Goal: Task Accomplishment & Management: Manage account settings

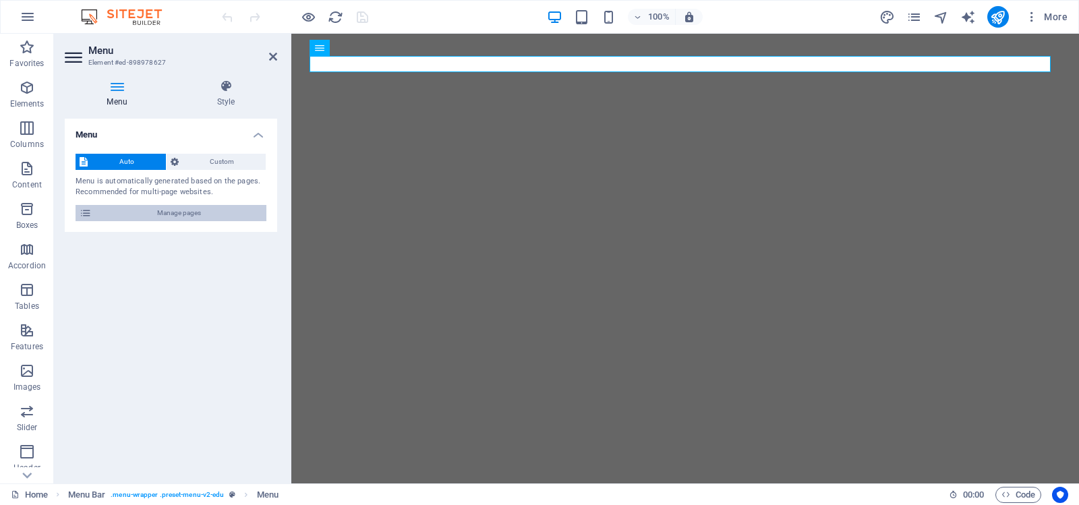
click at [187, 208] on span "Manage pages" at bounding box center [179, 213] width 167 height 16
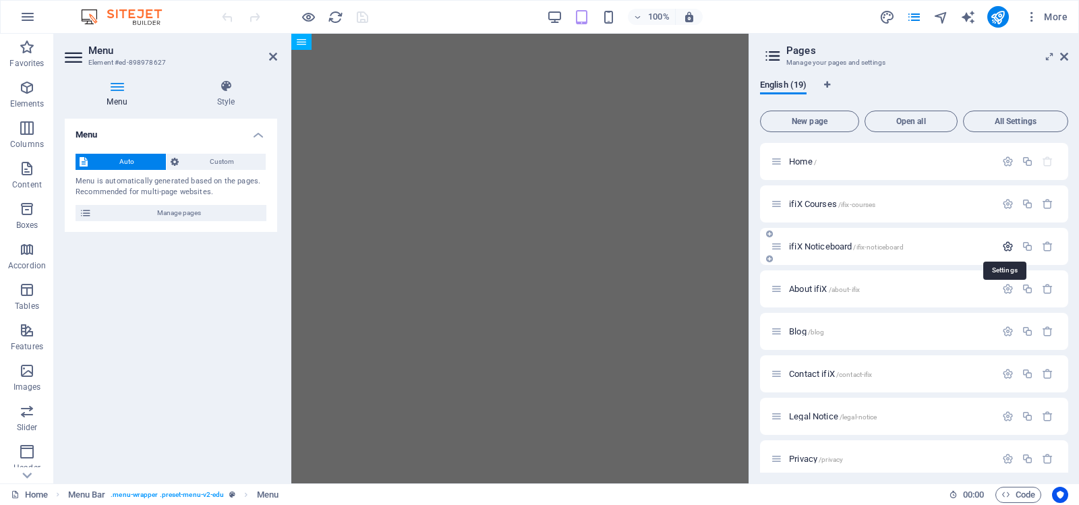
click at [1006, 246] on icon "button" at bounding box center [1007, 246] width 11 height 11
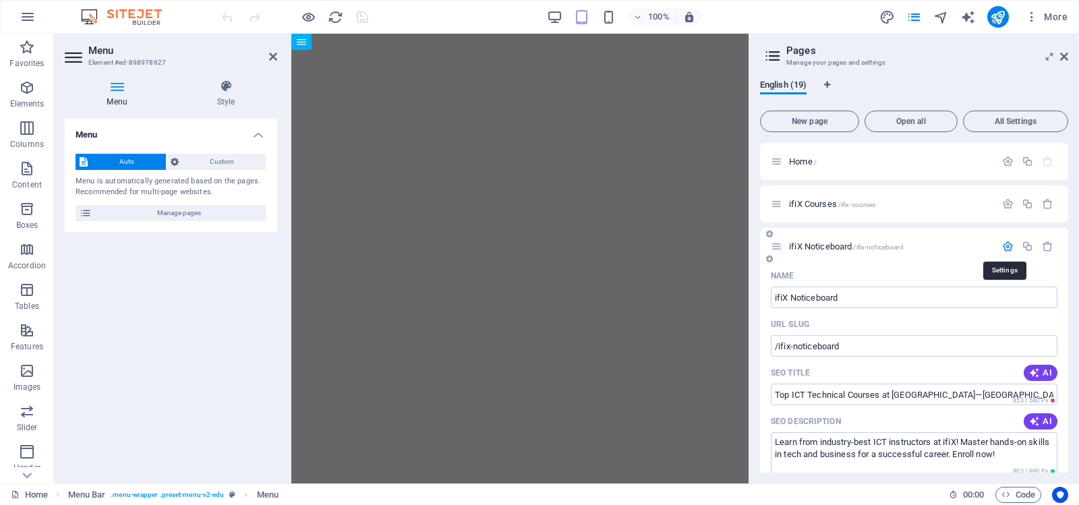
click at [1006, 246] on icon "button" at bounding box center [1007, 246] width 11 height 11
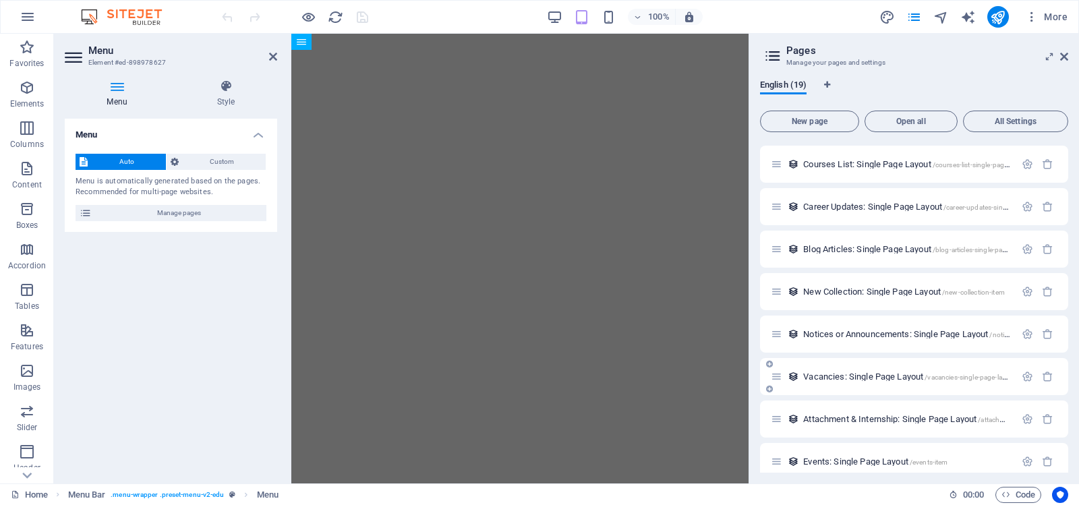
scroll to position [270, 0]
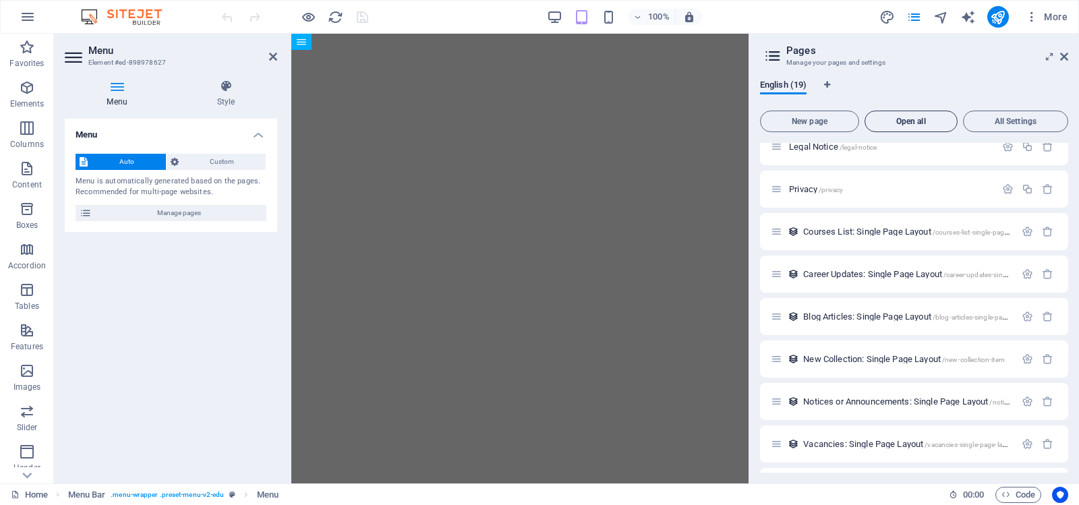
click at [914, 116] on button "Open all" at bounding box center [911, 122] width 93 height 22
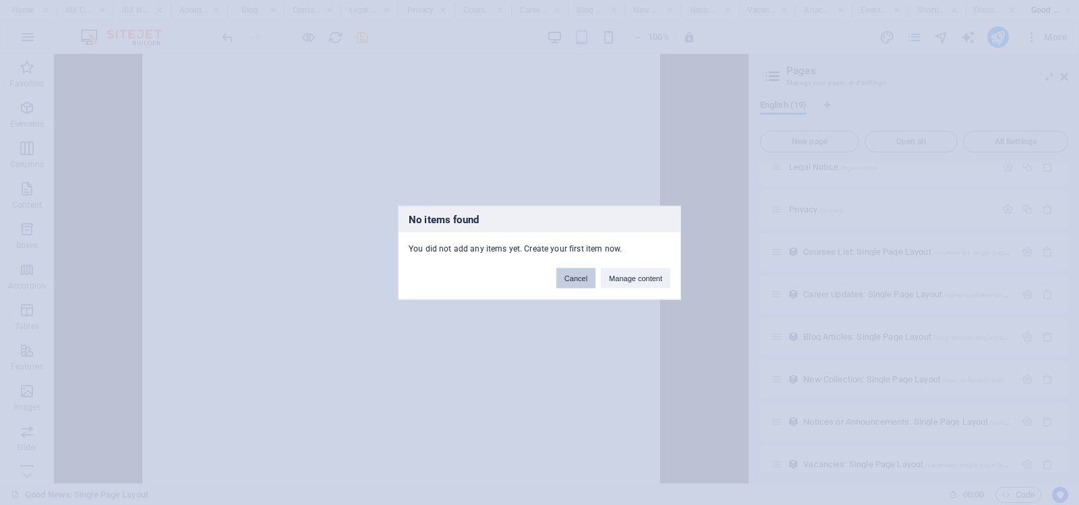
click at [576, 279] on button "Cancel" at bounding box center [576, 278] width 39 height 20
click at [715, 231] on div "No items found You did not add any items yet. Create your first item now. Cance…" at bounding box center [539, 252] width 1079 height 505
click at [578, 277] on button "Cancel" at bounding box center [576, 278] width 39 height 20
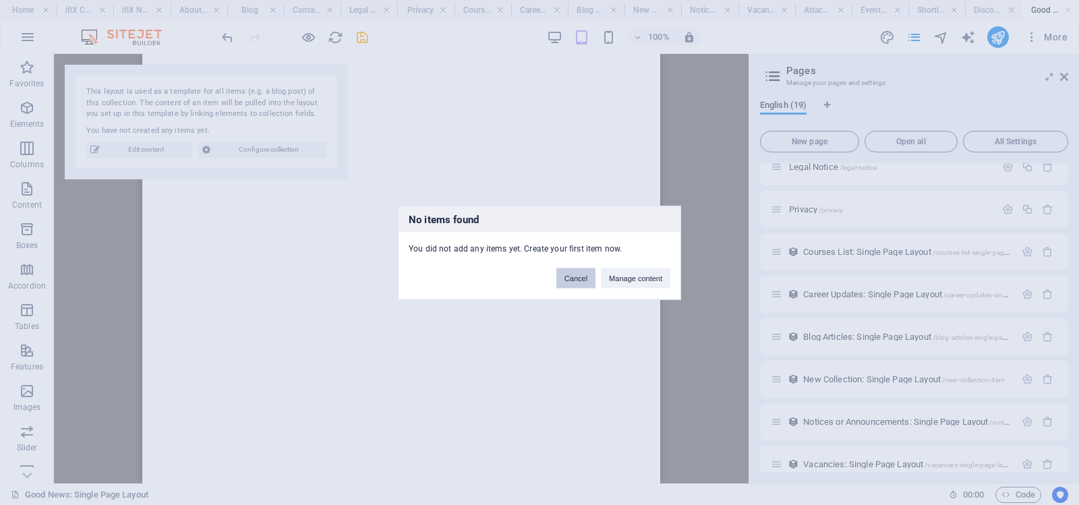
click at [578, 277] on button "Cancel" at bounding box center [576, 278] width 39 height 20
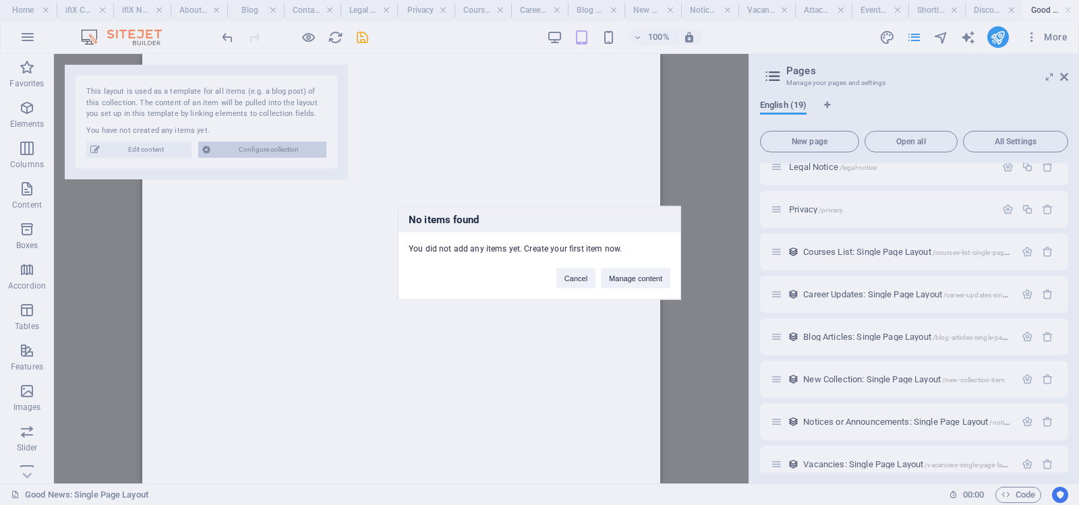
click at [693, 167] on div "No items found You did not add any items yet. Create your first item now. Cance…" at bounding box center [539, 252] width 1079 height 505
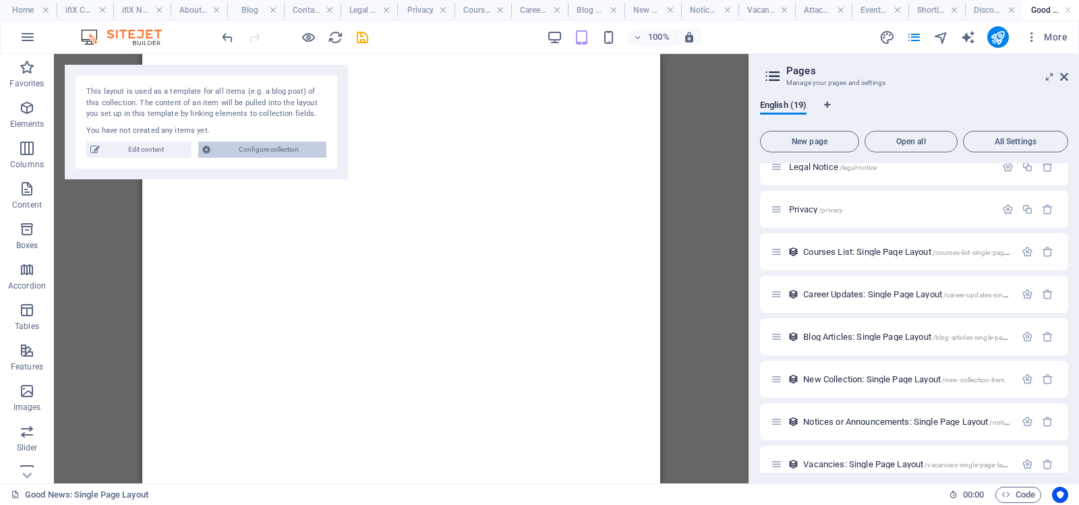
click at [268, 148] on span "Configure collection" at bounding box center [269, 150] width 108 height 16
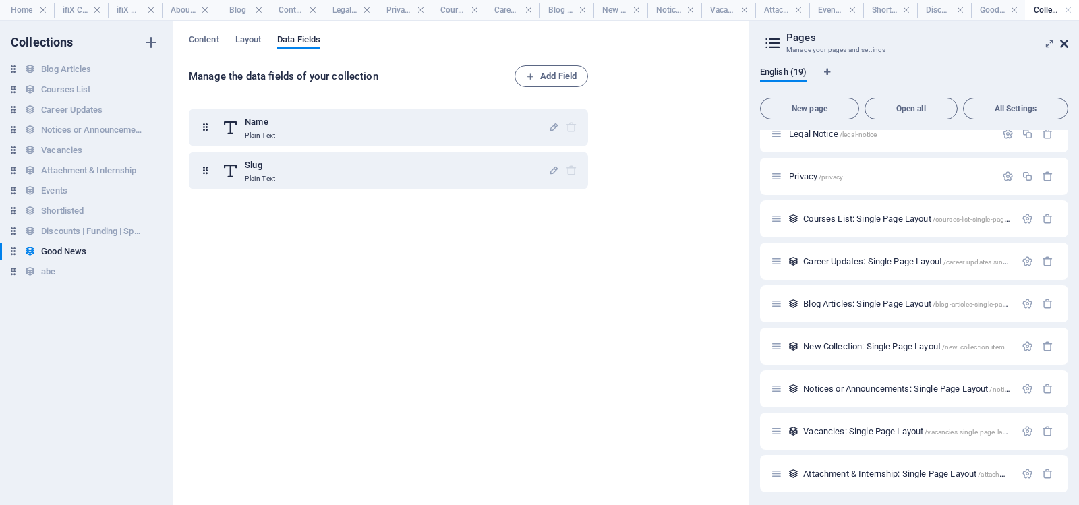
click at [1066, 42] on icon at bounding box center [1064, 43] width 8 height 11
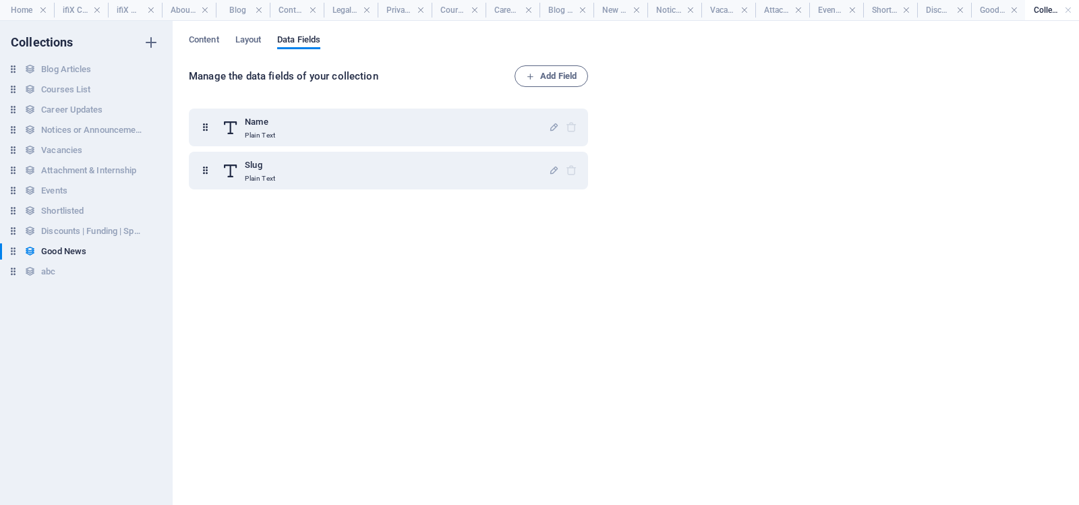
click at [1066, 42] on div "Content Layout Data Fields Manage the data fields of your collection Add Field …" at bounding box center [626, 263] width 907 height 484
click at [128, 8] on h4 "ifiX Noticeboard" at bounding box center [135, 10] width 54 height 15
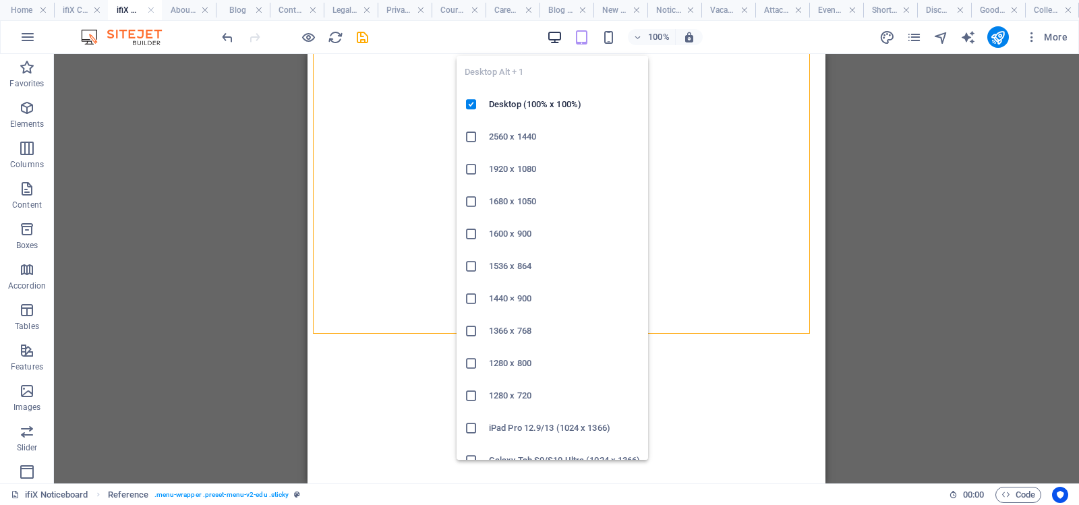
click at [557, 34] on icon "button" at bounding box center [555, 38] width 16 height 16
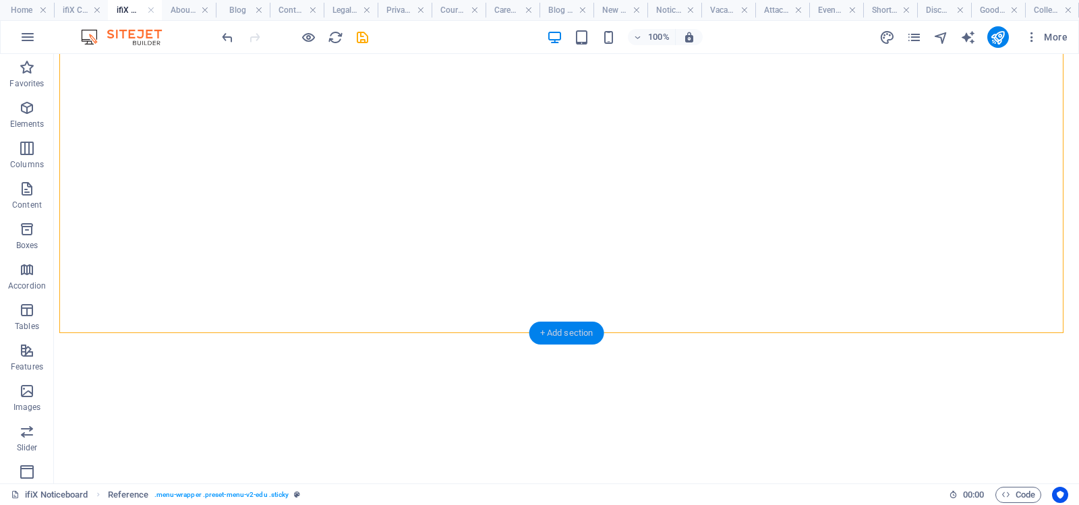
click at [565, 331] on div "+ Add section" at bounding box center [567, 333] width 75 height 23
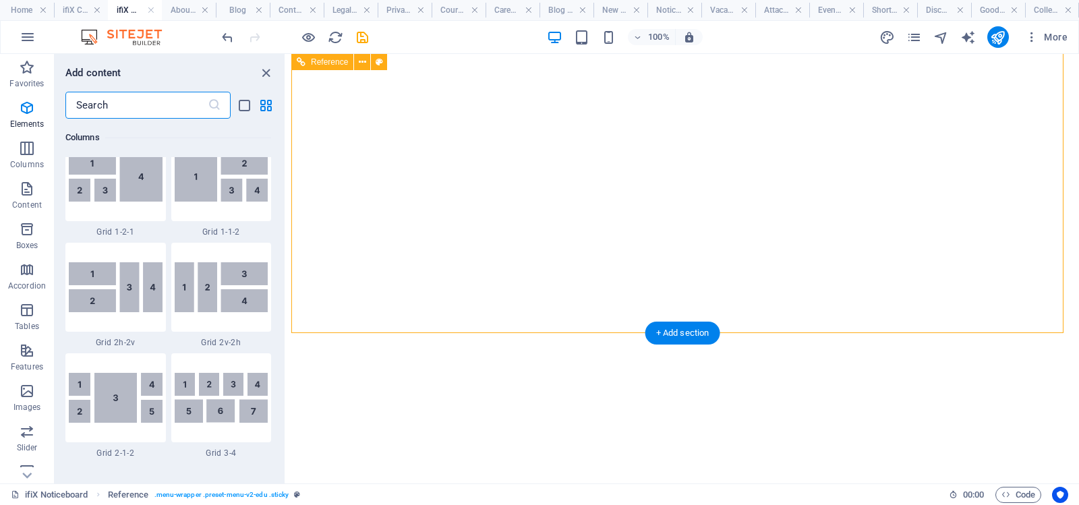
scroll to position [2360, 0]
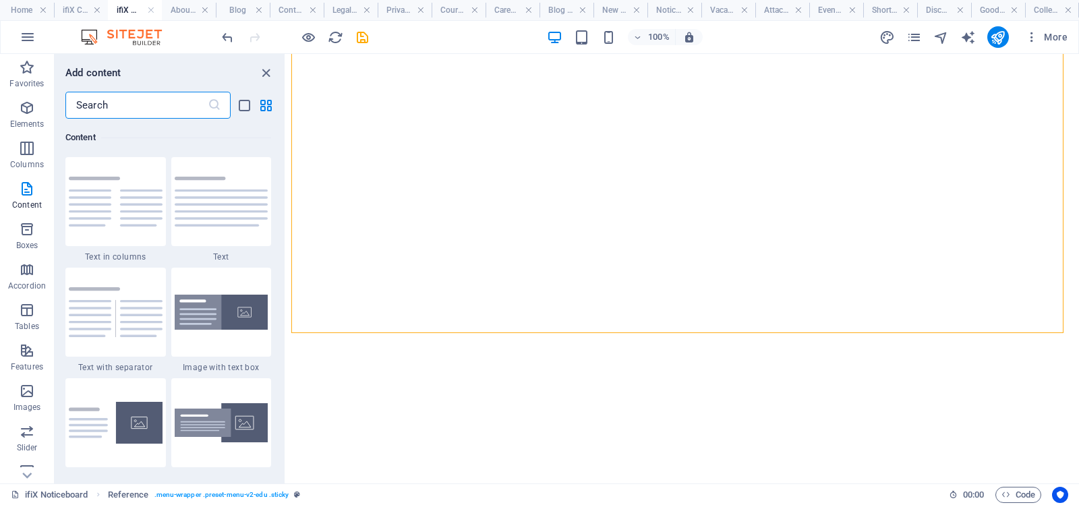
click at [194, 105] on input "text" at bounding box center [136, 105] width 142 height 27
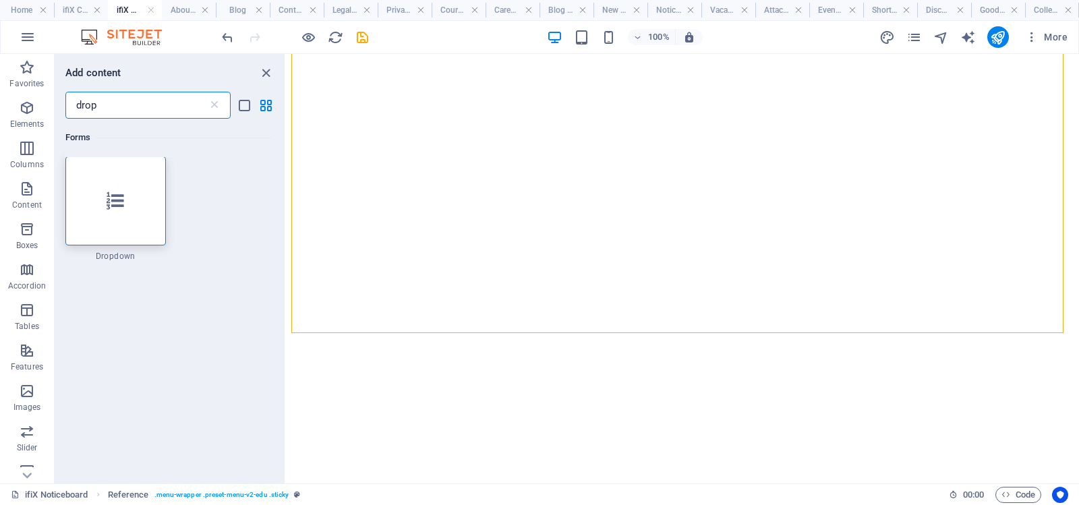
scroll to position [0, 0]
type input "drop"
click at [216, 104] on icon at bounding box center [214, 104] width 13 height 13
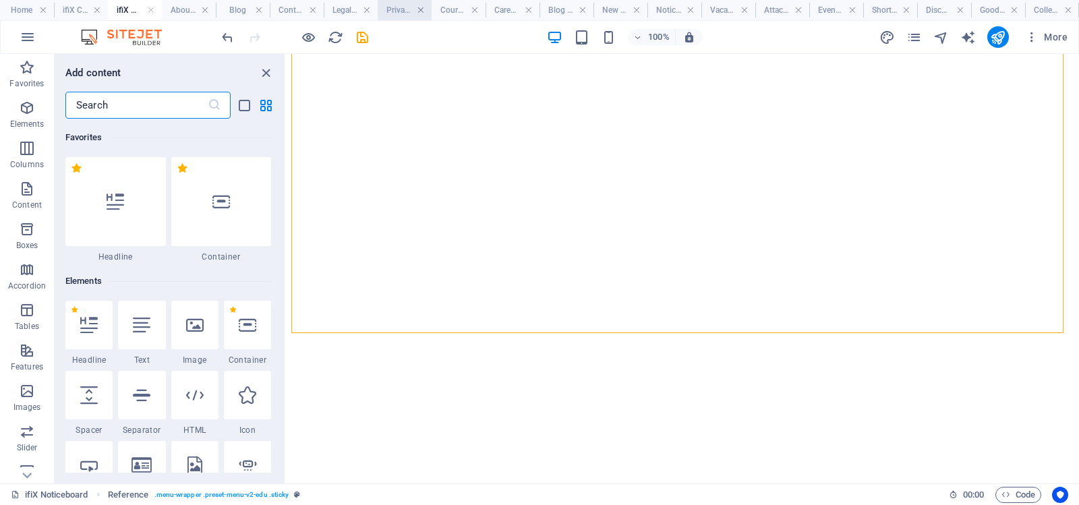
click at [420, 8] on link at bounding box center [421, 10] width 8 height 13
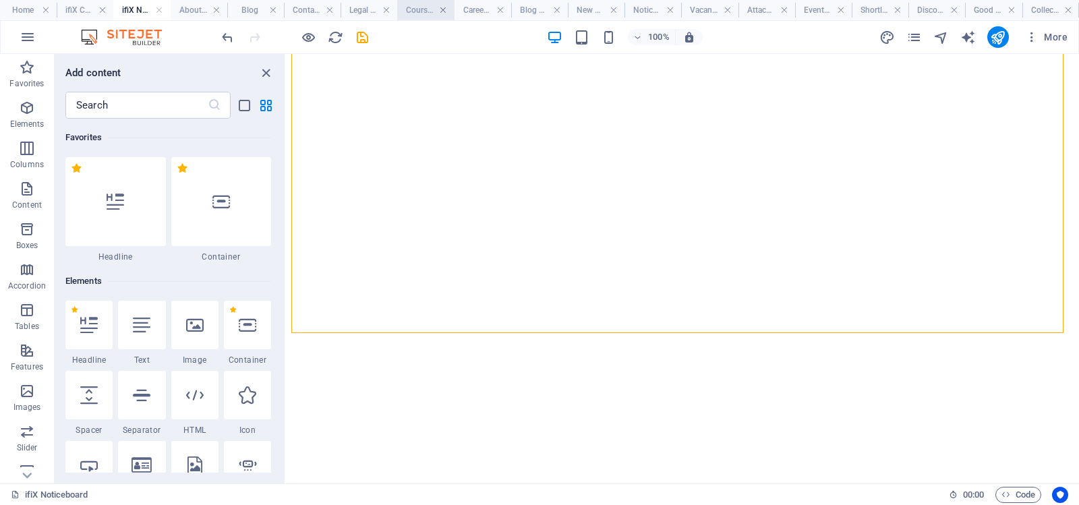
click at [443, 9] on link at bounding box center [443, 10] width 8 height 13
click at [468, 8] on link at bounding box center [469, 10] width 8 height 13
click at [496, 9] on link at bounding box center [497, 10] width 8 height 13
click at [529, 9] on link at bounding box center [529, 10] width 8 height 13
click at [564, 9] on link at bounding box center [565, 10] width 8 height 13
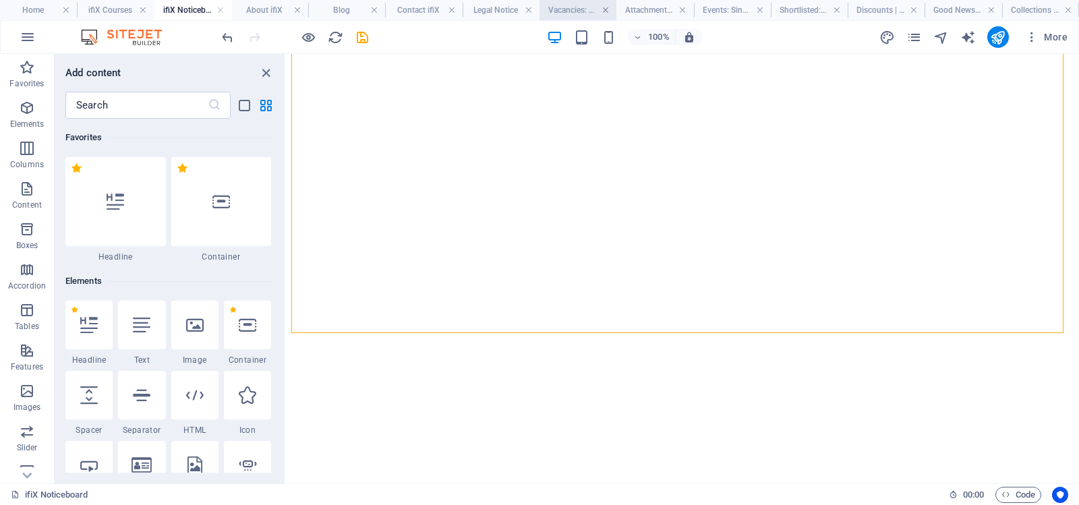
click at [606, 9] on link at bounding box center [606, 10] width 8 height 13
click at [654, 9] on link at bounding box center [653, 10] width 8 height 13
click at [708, 10] on link at bounding box center [708, 10] width 8 height 13
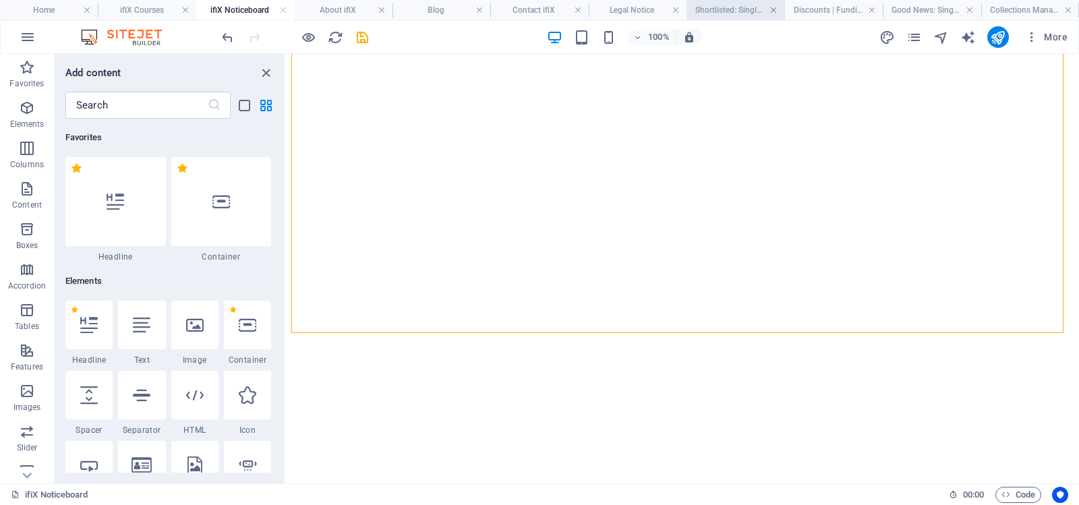
click at [773, 8] on link at bounding box center [774, 10] width 8 height 13
click at [746, 8] on link at bounding box center [745, 10] width 8 height 13
click at [778, 9] on h4 "Discounts | Funding | Sponsorships: Single Page Layout" at bounding box center [780, 10] width 120 height 15
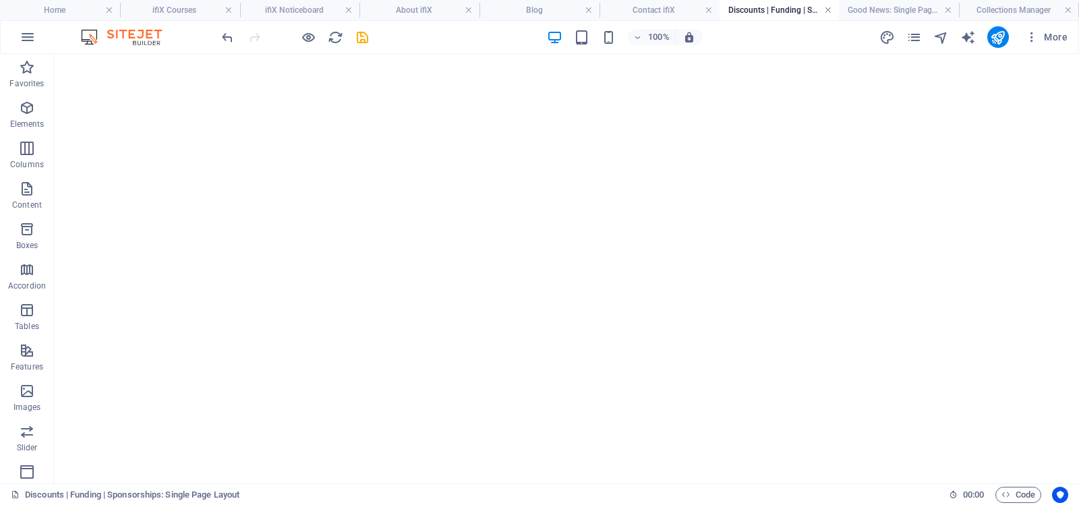
click at [829, 8] on link at bounding box center [828, 10] width 8 height 13
